Goal: Task Accomplishment & Management: Manage account settings

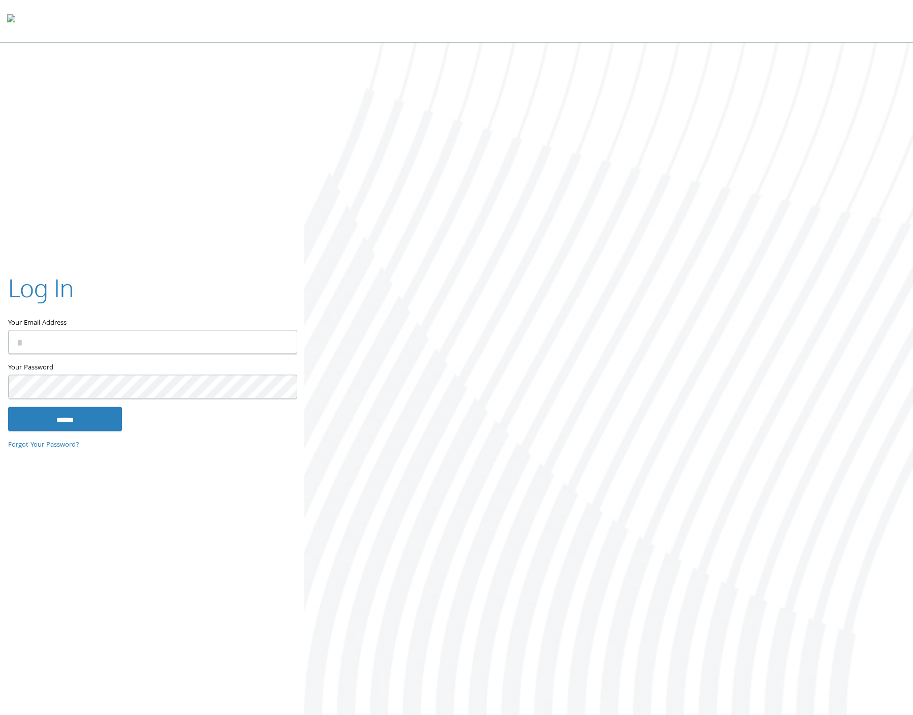
type input "**********"
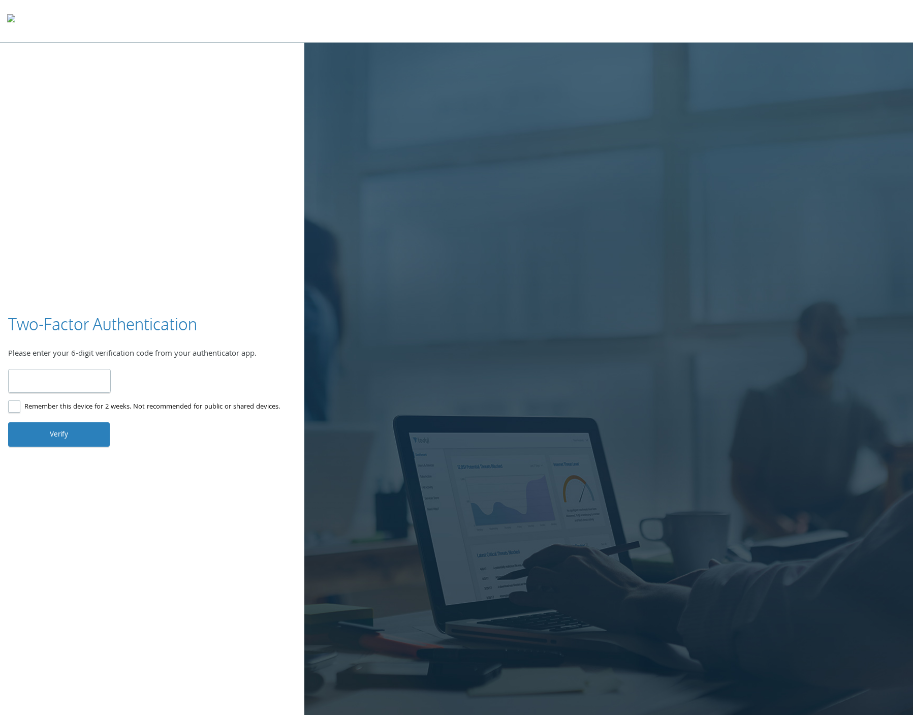
click at [57, 374] on input "number" at bounding box center [59, 381] width 103 height 24
click at [45, 389] on input "number" at bounding box center [59, 381] width 103 height 24
type input "******"
